Goal: Find specific page/section: Find specific page/section

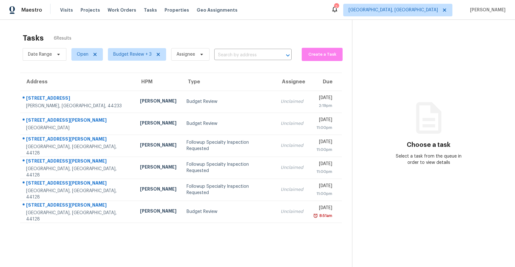
scroll to position [0, 0]
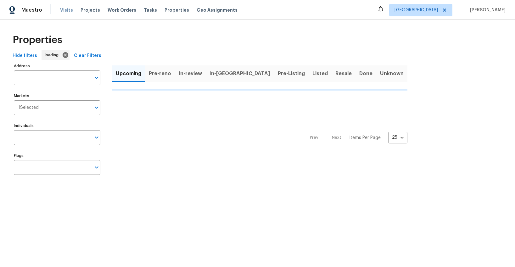
click at [64, 11] on span "Visits" at bounding box center [66, 10] width 13 height 6
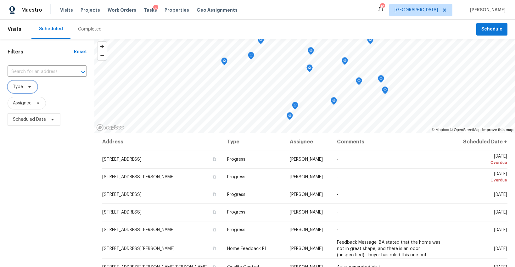
click at [17, 88] on span "Type" at bounding box center [18, 87] width 10 height 6
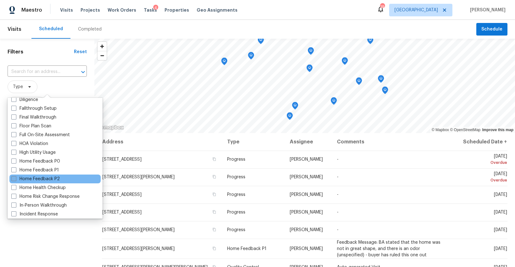
scroll to position [161, 0]
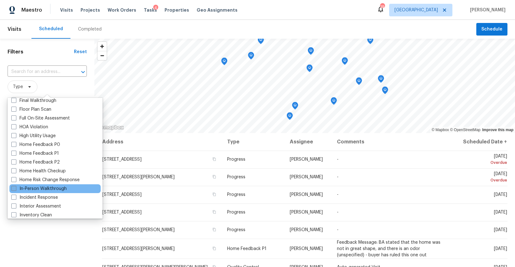
click at [41, 187] on label "In-Person Walkthrough" at bounding box center [38, 189] width 55 height 6
click at [15, 187] on input "In-Person Walkthrough" at bounding box center [13, 188] width 4 height 4
checkbox input "true"
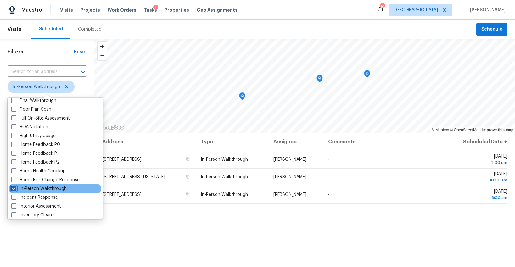
scroll to position [98, 0]
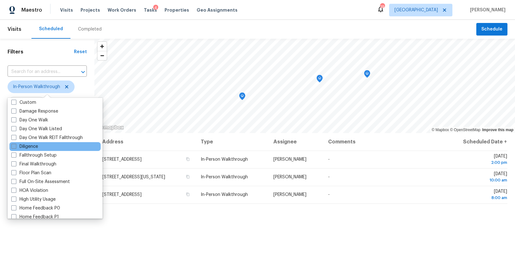
click at [34, 146] on label "Diligence" at bounding box center [24, 147] width 27 height 6
click at [15, 146] on input "Diligence" at bounding box center [13, 146] width 4 height 4
checkbox input "true"
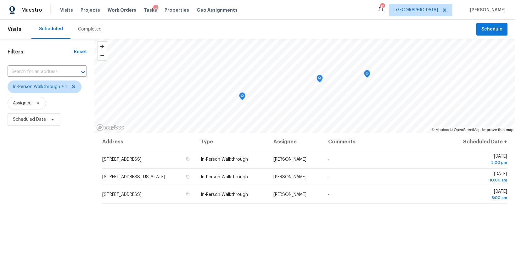
click at [47, 257] on div "Filters Reset ​ In-Person Walkthrough + 1 Assignee Scheduled Date" at bounding box center [47, 193] width 94 height 308
